Goal: Task Accomplishment & Management: Complete application form

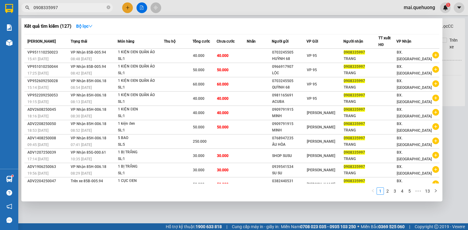
click at [127, 9] on div at bounding box center [234, 115] width 468 height 230
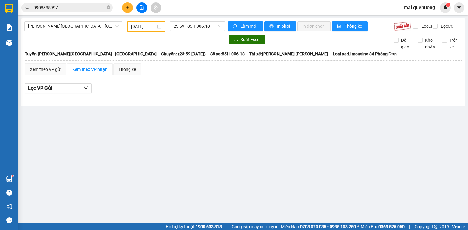
click at [128, 6] on icon "plus" at bounding box center [127, 7] width 4 height 4
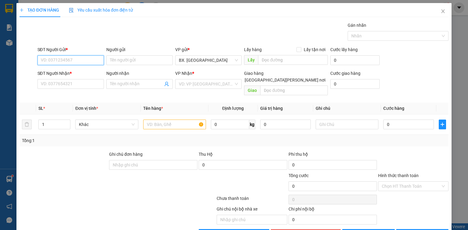
click at [76, 57] on input "SĐT Người Gửi *" at bounding box center [70, 60] width 66 height 10
type input "0378794409"
click at [78, 73] on div "0378794409 - HỒNG" at bounding box center [70, 72] width 58 height 7
type input "HỒNG"
type input "0819328908"
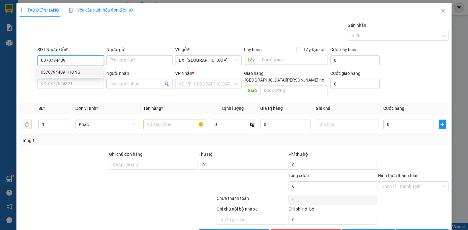
type input "ÁNH"
type input "90.000"
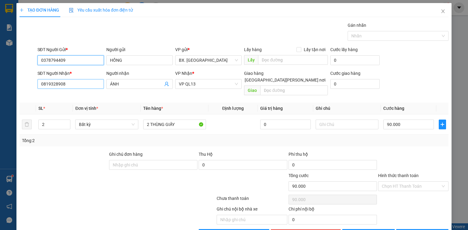
type input "0378794409"
click at [78, 81] on input "0819328908" at bounding box center [70, 84] width 66 height 10
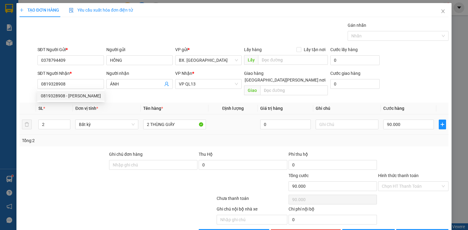
drag, startPoint x: 103, startPoint y: 156, endPoint x: 192, endPoint y: 119, distance: 96.3
click at [103, 156] on div at bounding box center [63, 161] width 89 height 21
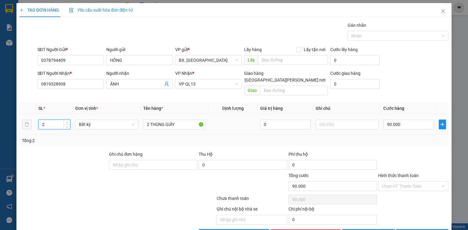
click at [31, 119] on tr "2 Bất kỳ 2 THÙNG GIẤY 0 90.000" at bounding box center [233, 124] width 429 height 20
type input "1"
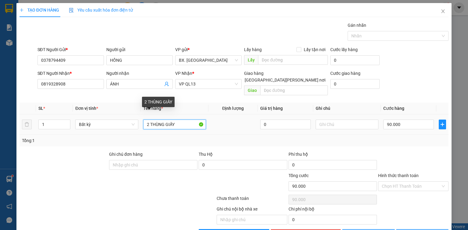
type input "0"
drag, startPoint x: 149, startPoint y: 113, endPoint x: 134, endPoint y: 120, distance: 16.3
click at [134, 120] on tr "1 Bất kỳ 2 THÙNG GIẤY 0 0" at bounding box center [233, 124] width 429 height 20
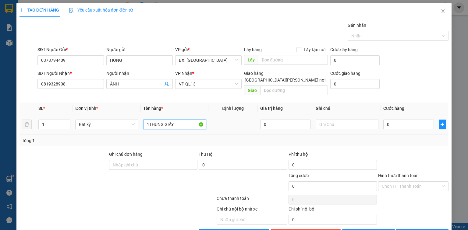
click at [182, 120] on input "1THÙNG GIẤY" at bounding box center [174, 125] width 63 height 10
type input "1THÙNG GIẤY TC"
click at [400, 120] on input "0" at bounding box center [408, 125] width 51 height 10
type input "4"
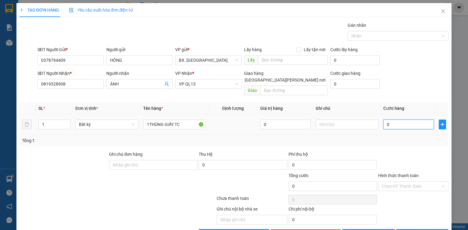
type input "4"
type input "40"
type input "400"
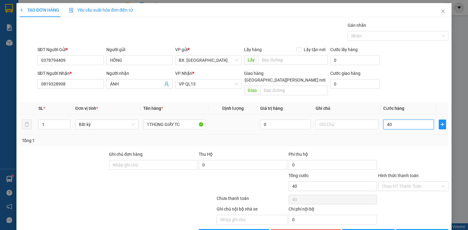
type input "400"
type input "4.000"
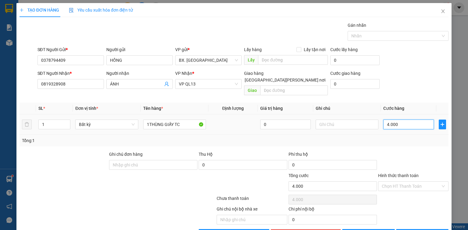
type input "40.000"
click at [421, 182] on input "Hình thức thanh toán" at bounding box center [410, 186] width 59 height 9
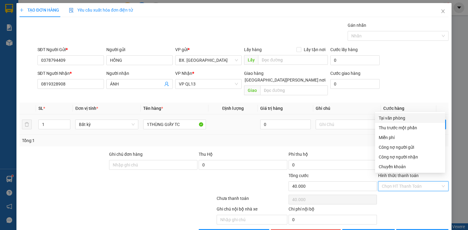
click at [396, 119] on div "Tại văn phòng" at bounding box center [409, 118] width 63 height 7
type input "0"
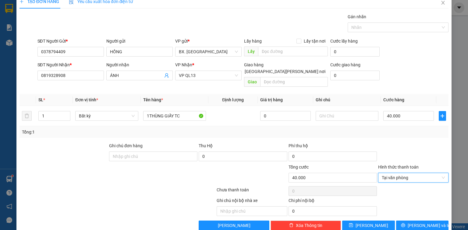
scroll to position [13, 0]
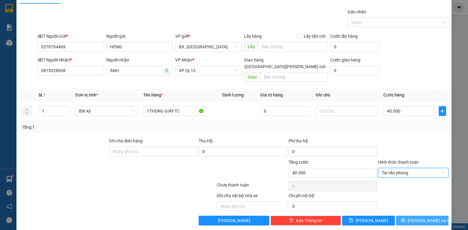
click at [425, 217] on span "[PERSON_NAME] và In" at bounding box center [428, 220] width 43 height 7
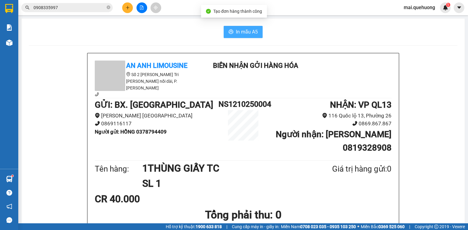
click at [237, 29] on span "In mẫu A5" at bounding box center [247, 32] width 22 height 8
click at [80, 6] on input "0908335997" at bounding box center [69, 7] width 72 height 7
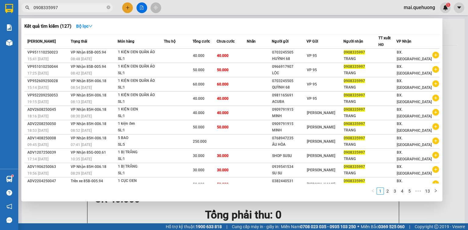
click at [80, 6] on input "0908335997" at bounding box center [69, 7] width 72 height 7
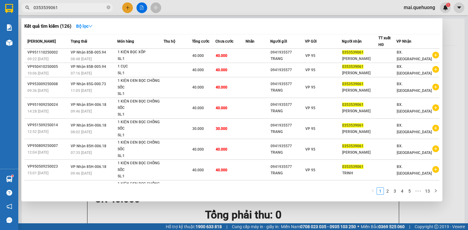
click at [94, 9] on input "0353539061" at bounding box center [69, 7] width 72 height 7
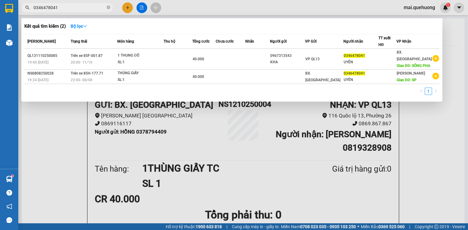
click at [72, 10] on input "0346478041" at bounding box center [69, 7] width 72 height 7
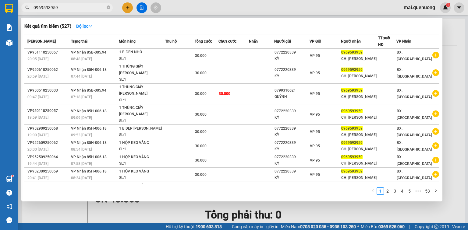
click at [79, 6] on input "0969593959" at bounding box center [69, 7] width 72 height 7
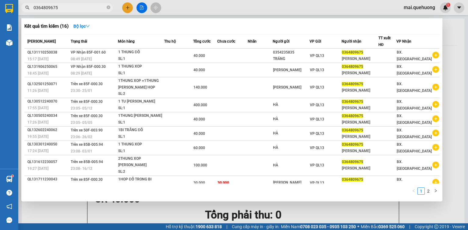
type input "0364809675"
